Goal: Information Seeking & Learning: Check status

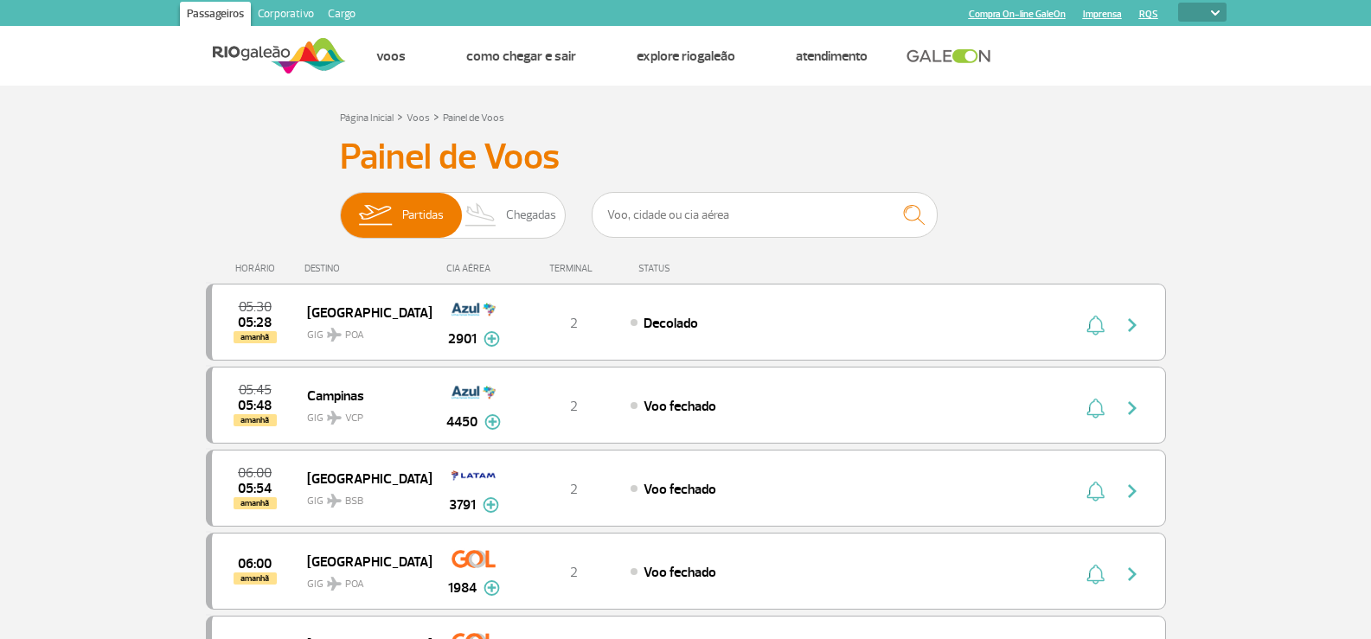
select select
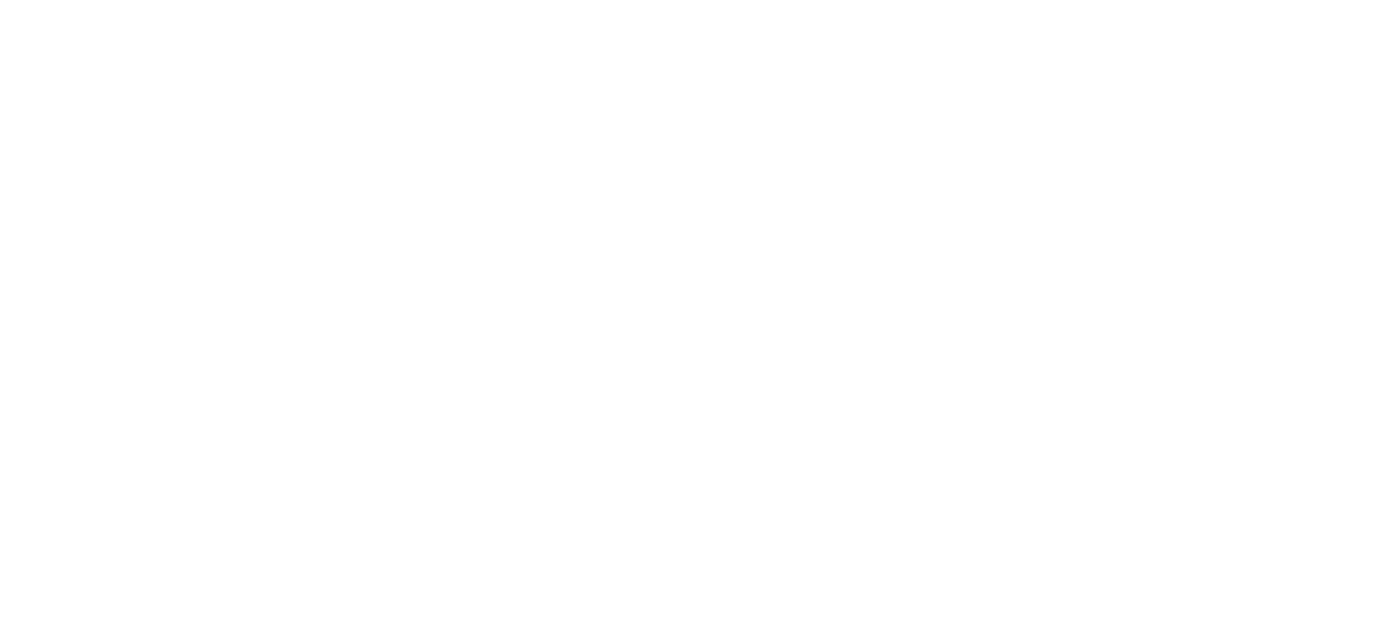
select select
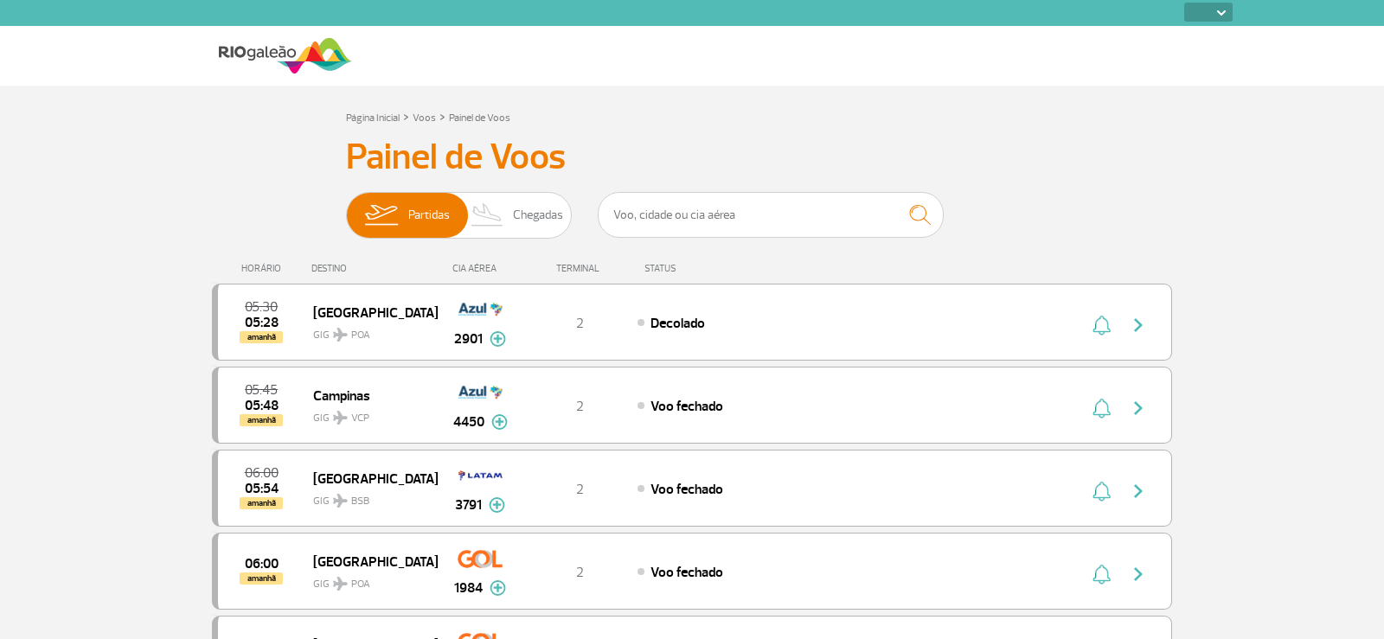
click at [521, 223] on span "Chegadas" at bounding box center [538, 215] width 50 height 45
click at [346, 207] on input "Partidas Chegadas" at bounding box center [346, 207] width 0 height 0
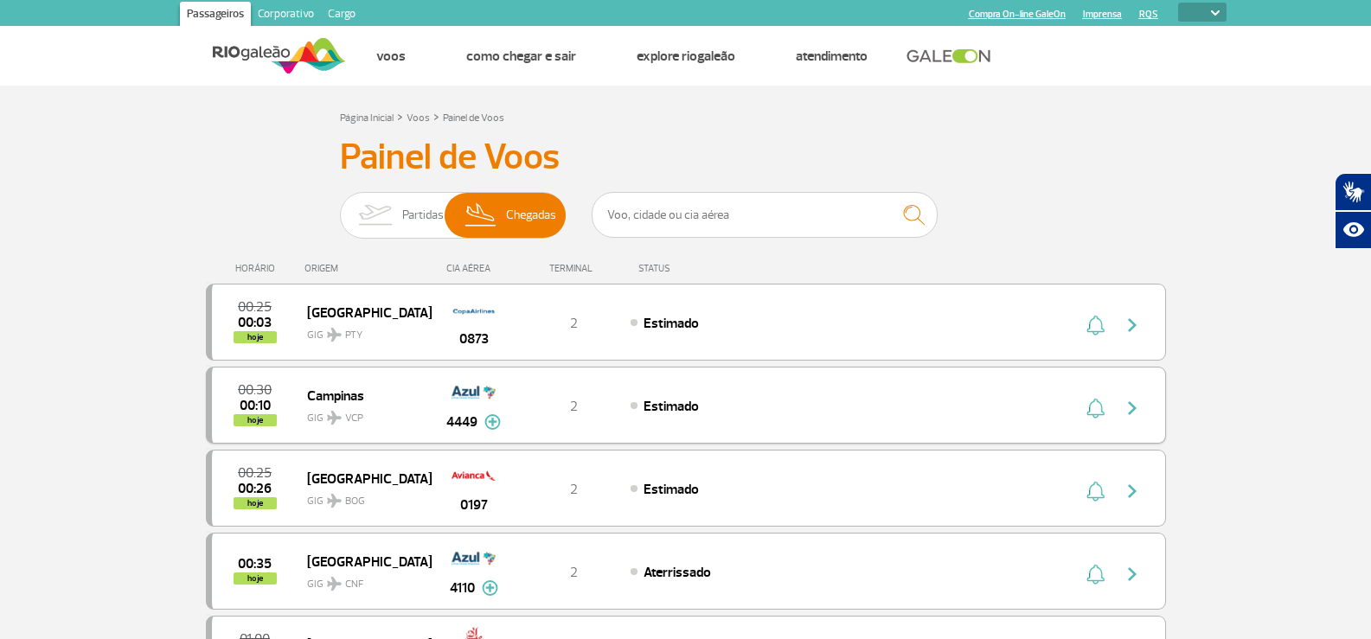
scroll to position [87, 0]
